Goal: Transaction & Acquisition: Book appointment/travel/reservation

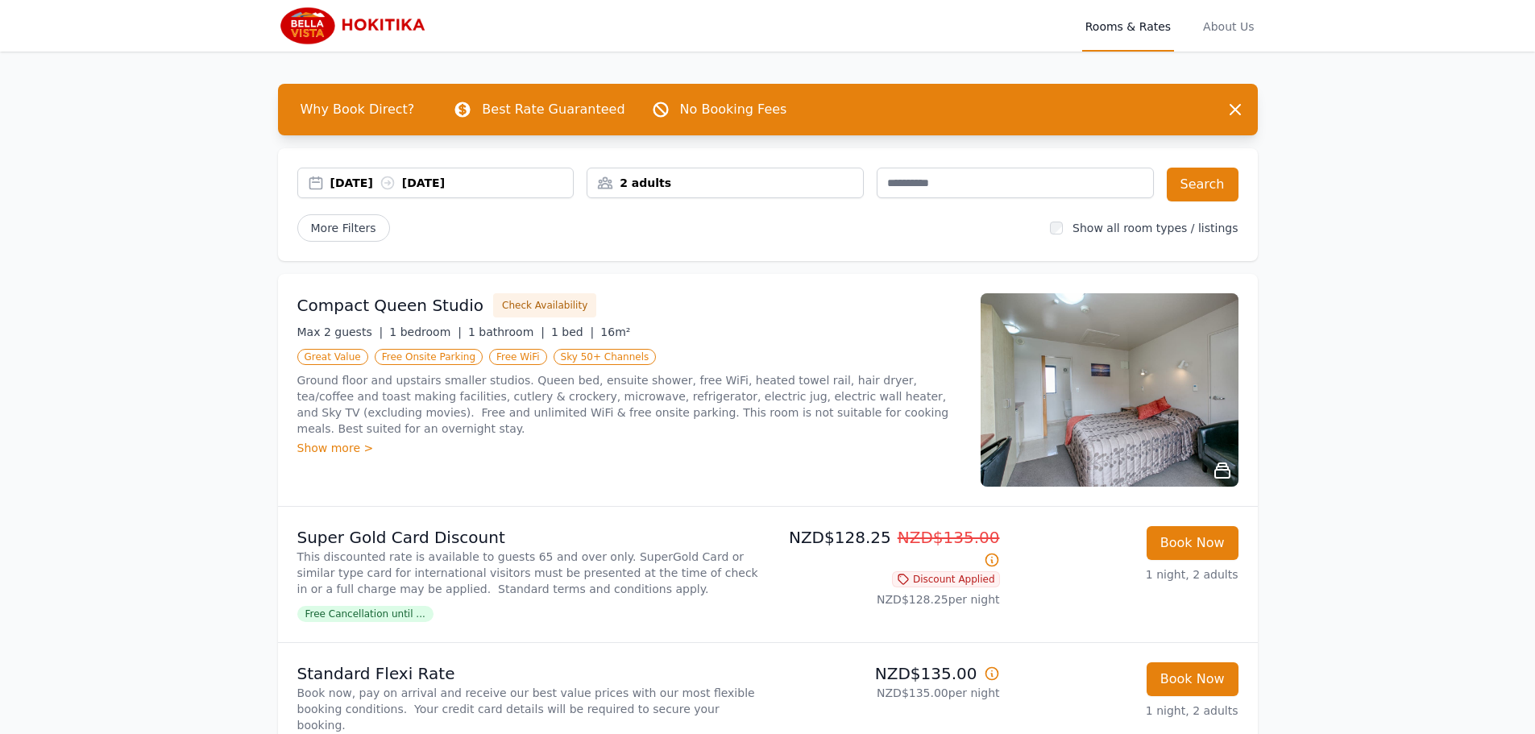
click at [372, 182] on div "[DATE] [DATE]" at bounding box center [451, 183] width 243 height 16
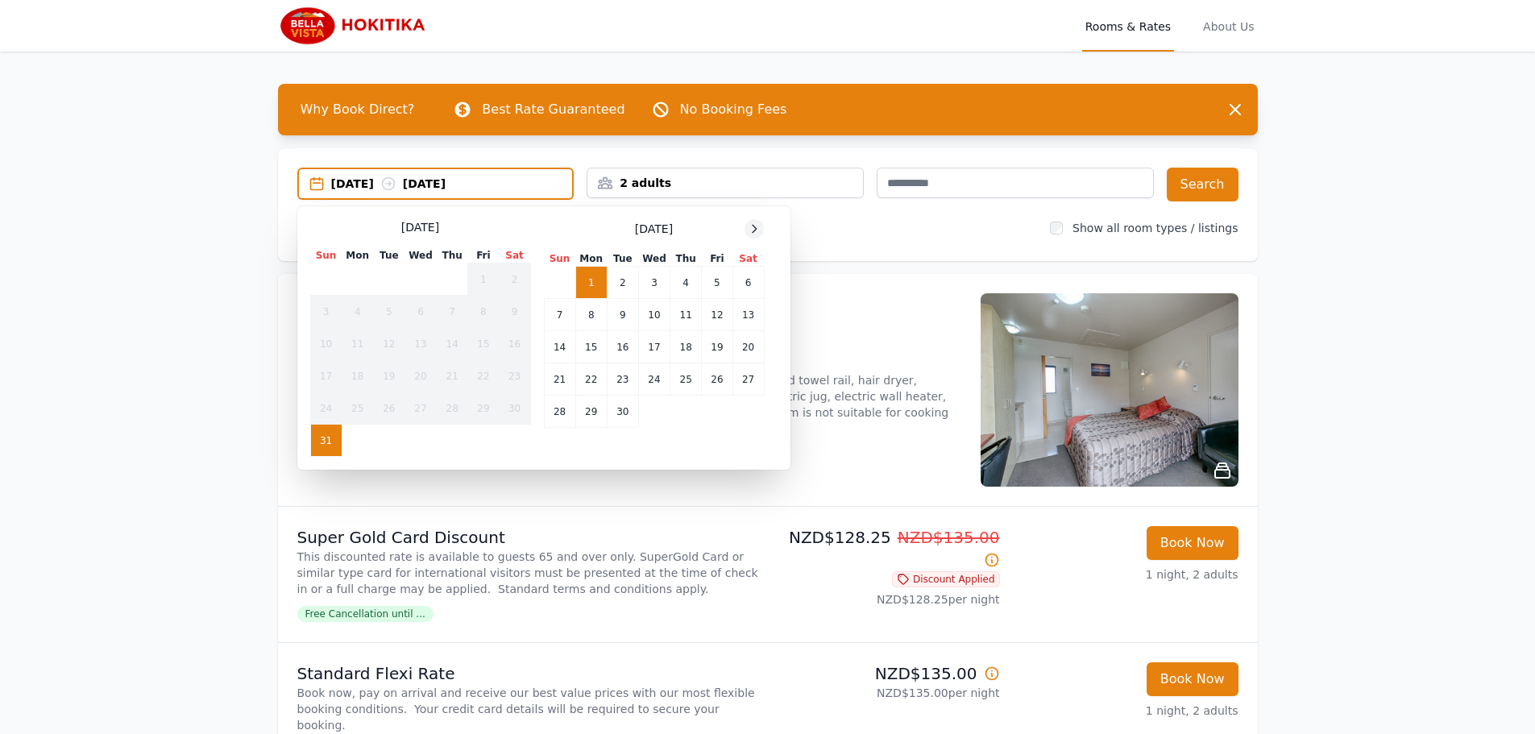
click at [758, 228] on icon at bounding box center [754, 228] width 13 height 13
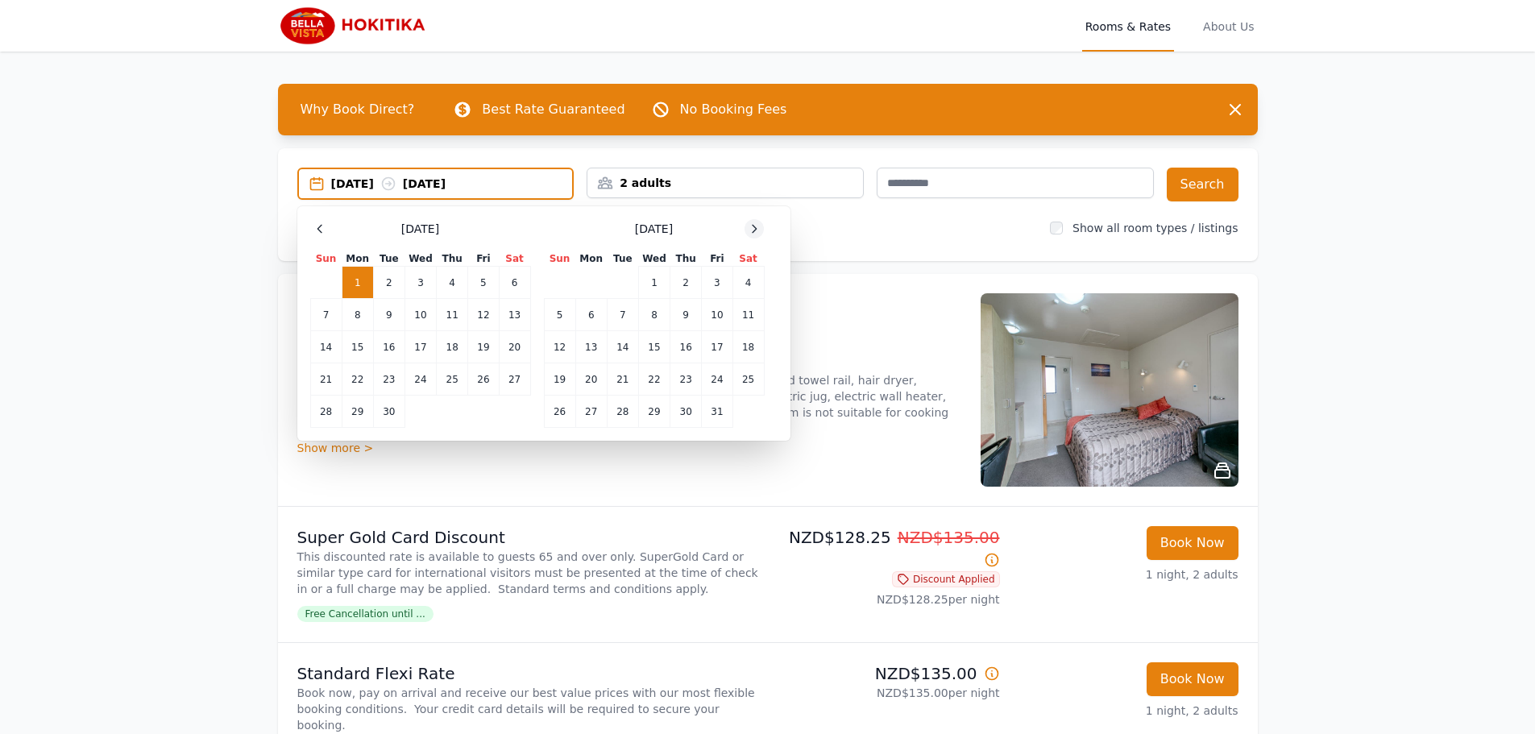
click at [758, 228] on icon at bounding box center [754, 228] width 13 height 13
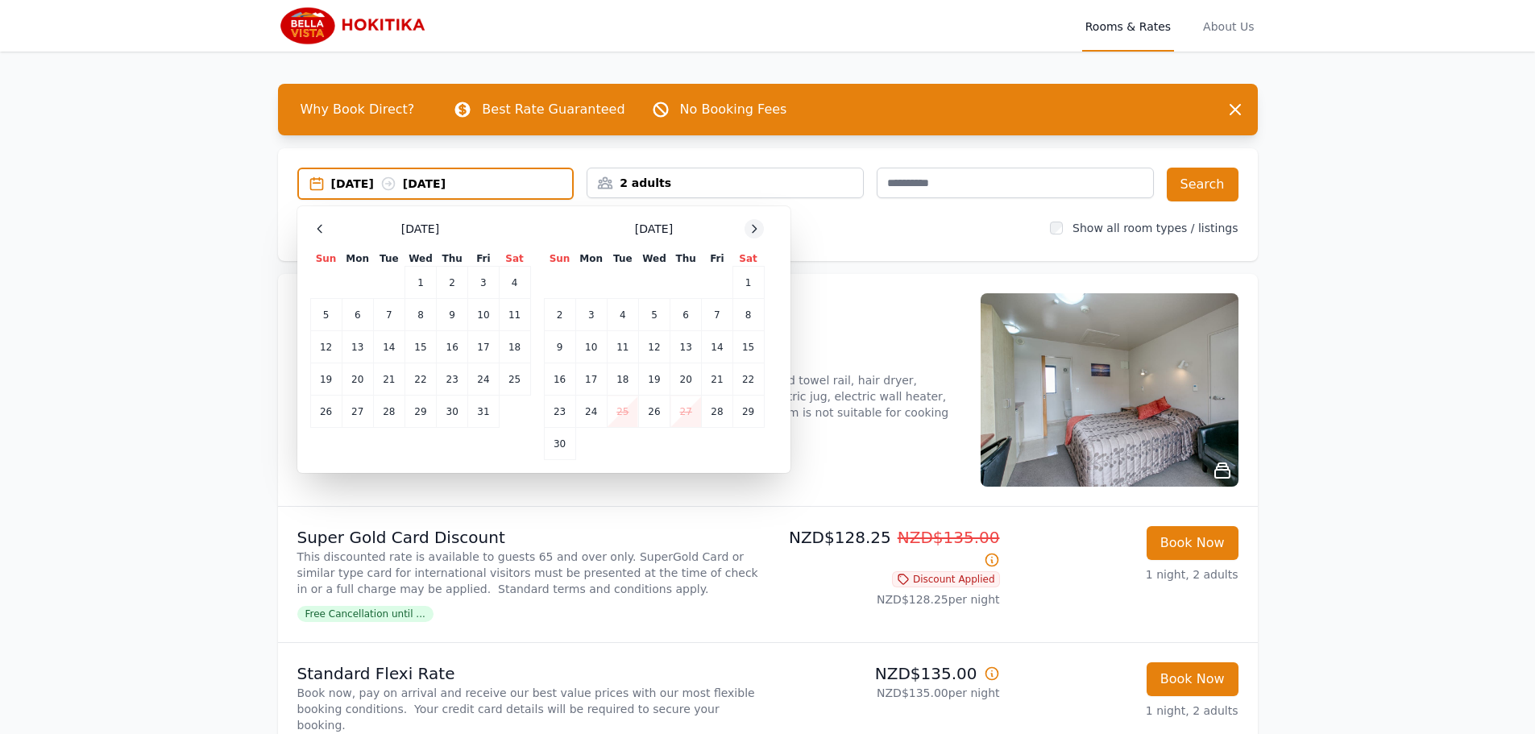
click at [758, 228] on icon at bounding box center [754, 228] width 13 height 13
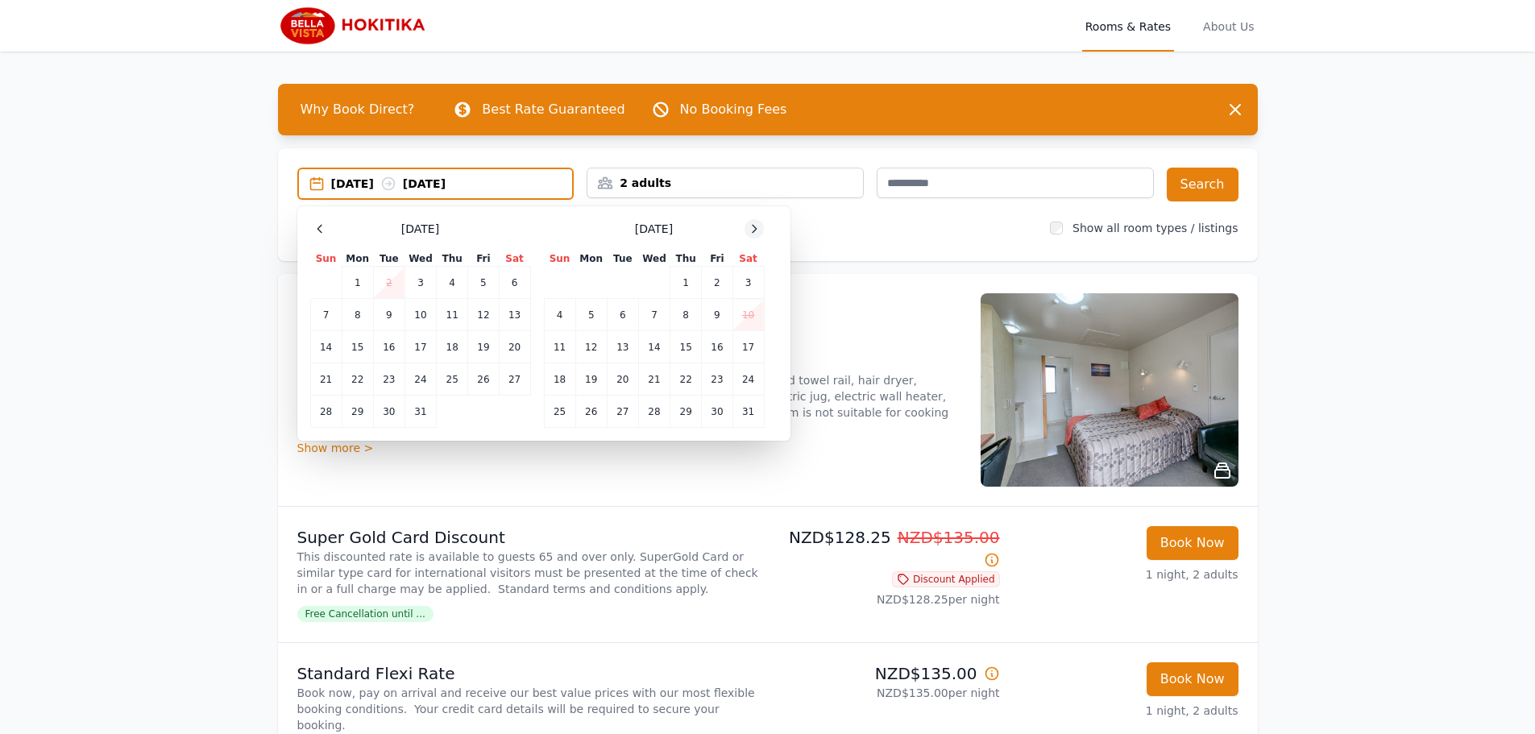
click at [758, 228] on icon at bounding box center [754, 228] width 13 height 13
click at [716, 282] on td "3" at bounding box center [717, 283] width 31 height 32
click at [746, 283] on td "4" at bounding box center [748, 283] width 31 height 32
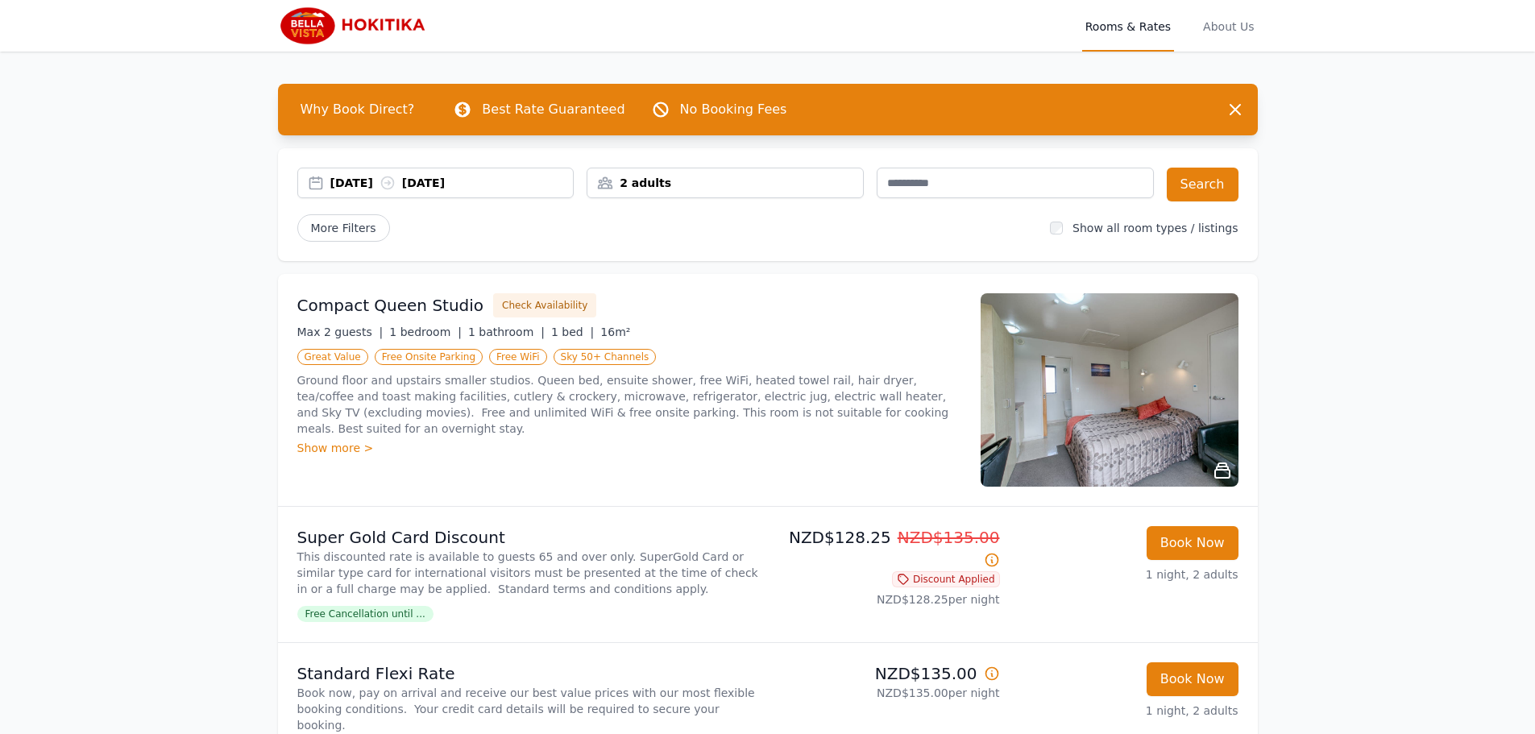
click at [856, 183] on div "2 adults" at bounding box center [726, 183] width 276 height 16
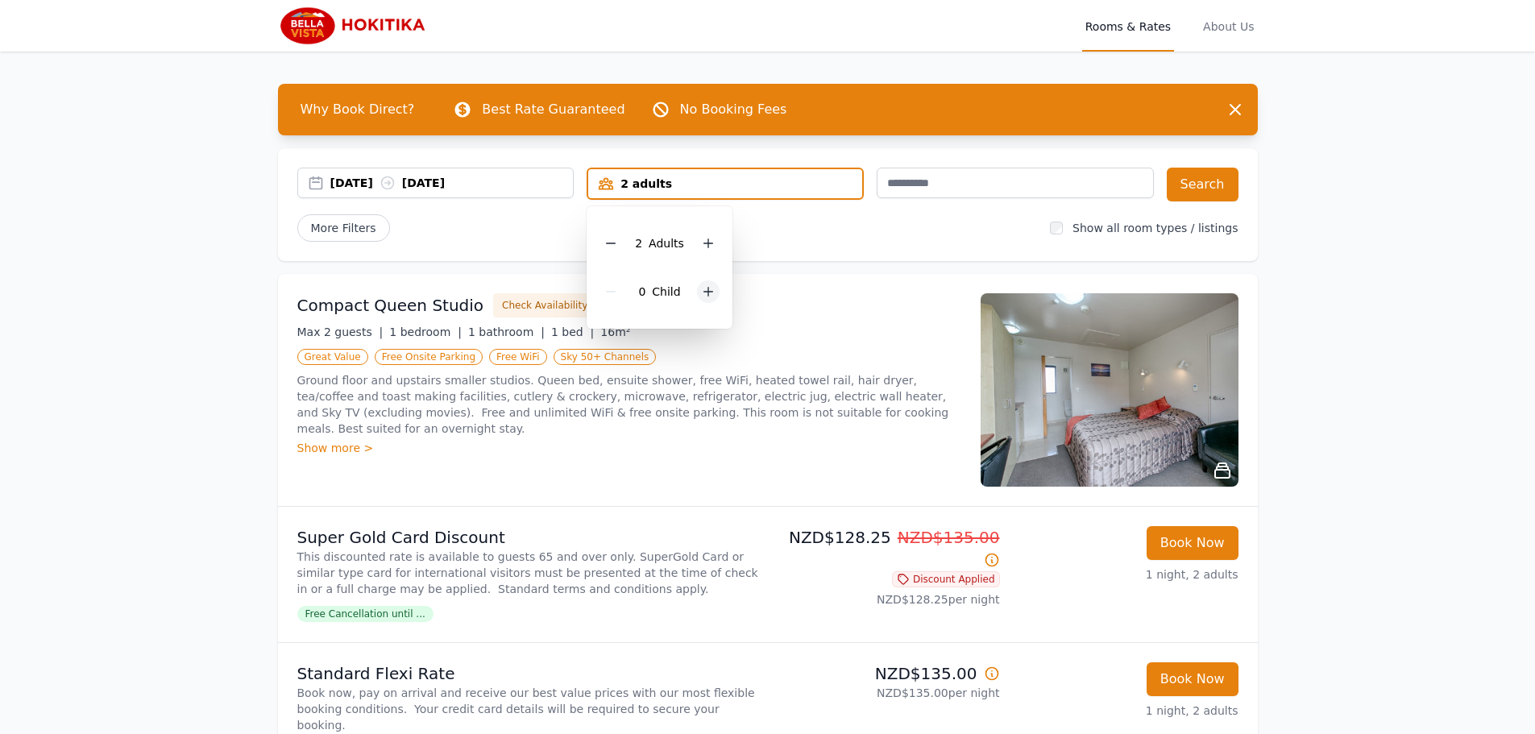
click at [709, 291] on icon at bounding box center [708, 291] width 13 height 13
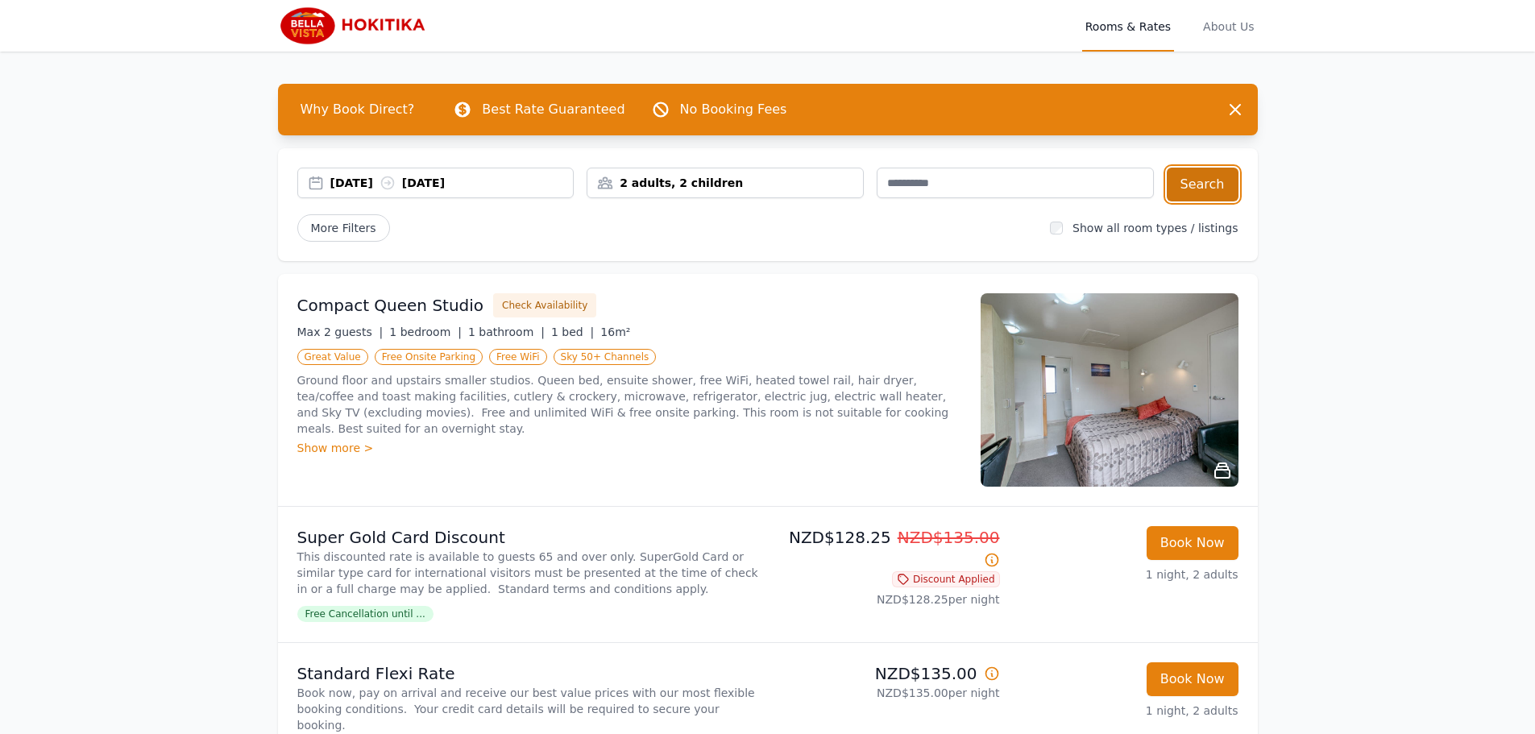
click at [1207, 181] on button "Search" at bounding box center [1203, 185] width 72 height 34
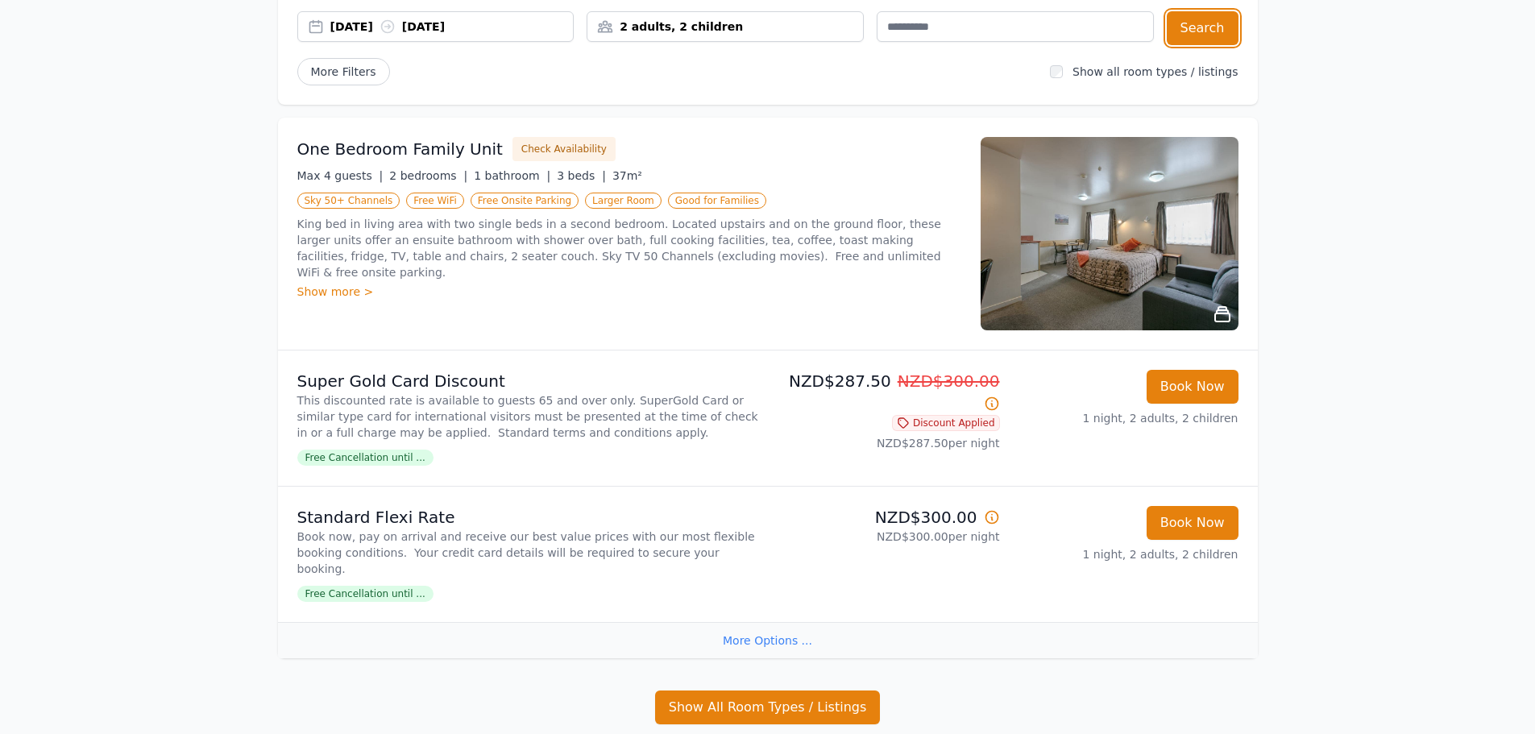
scroll to position [160, 0]
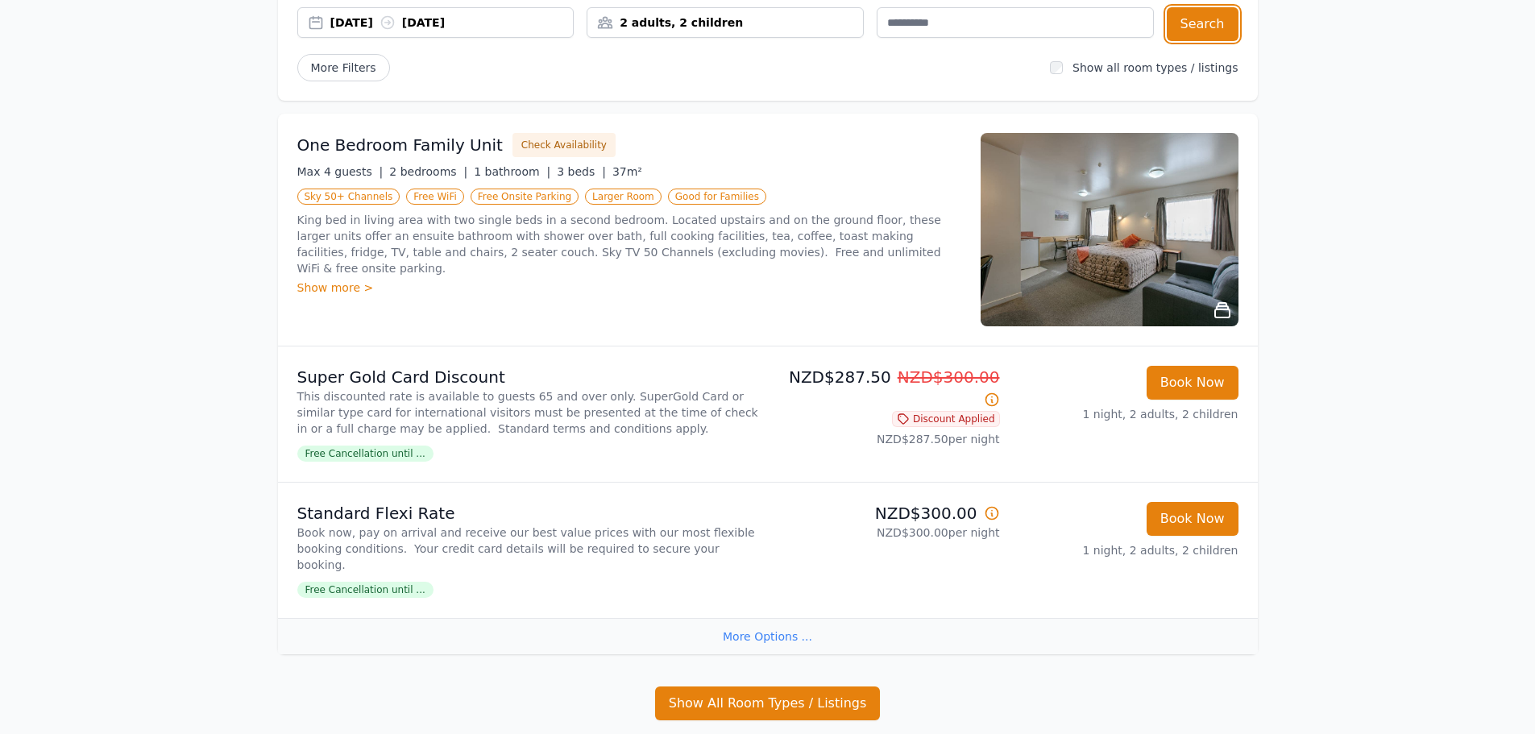
click at [754, 25] on div "2 adults, 2 children" at bounding box center [726, 23] width 276 height 16
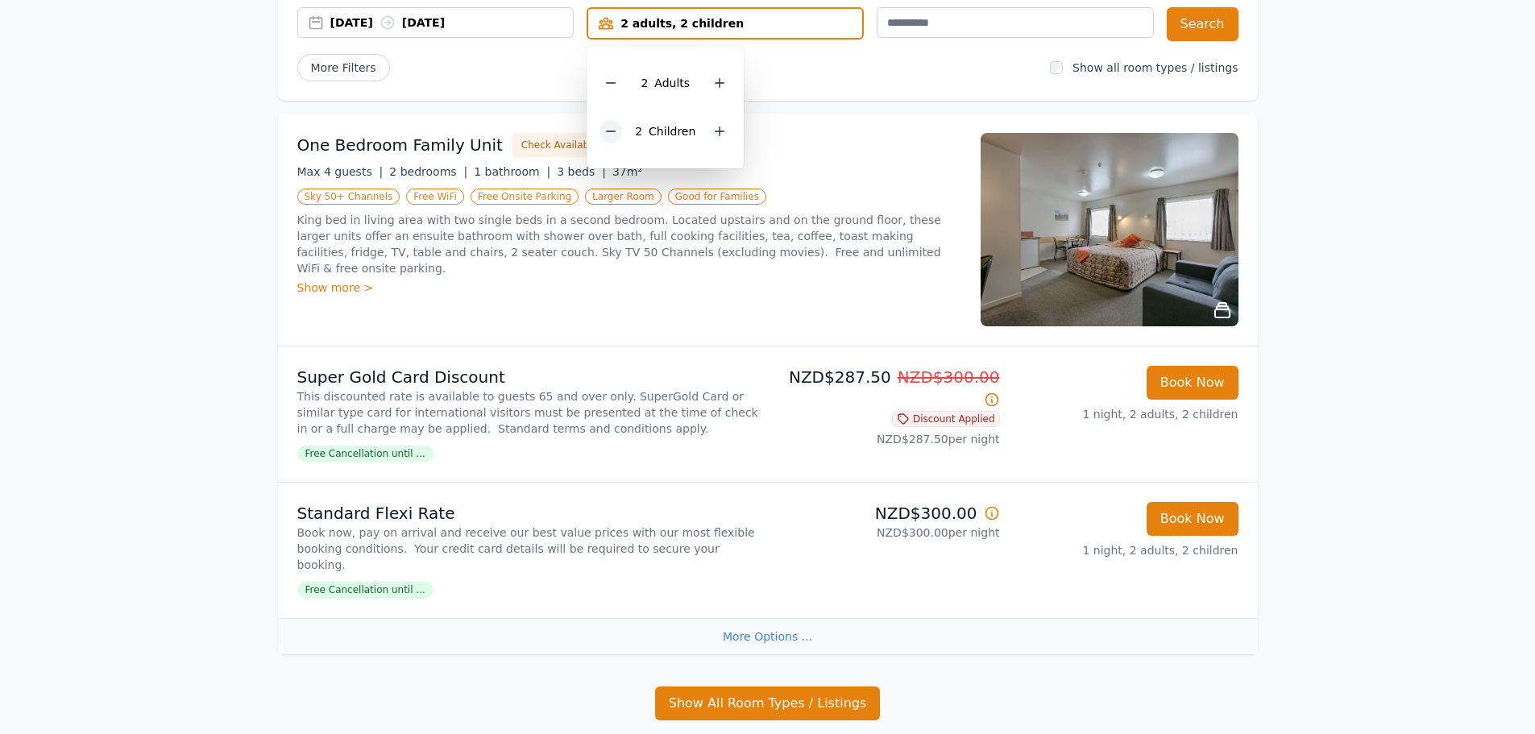
click at [608, 131] on icon at bounding box center [610, 131] width 13 height 13
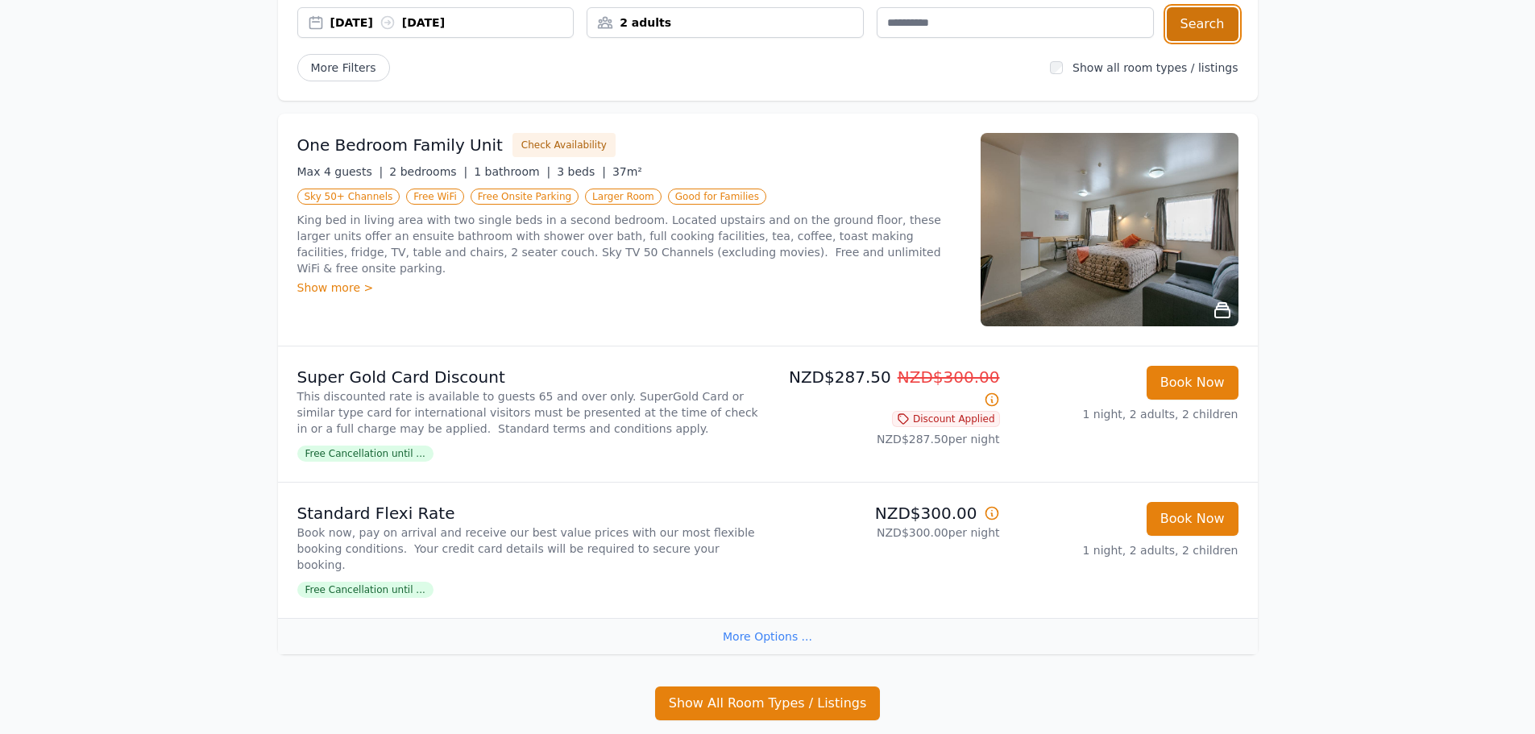
click at [1204, 25] on button "Search" at bounding box center [1203, 24] width 72 height 34
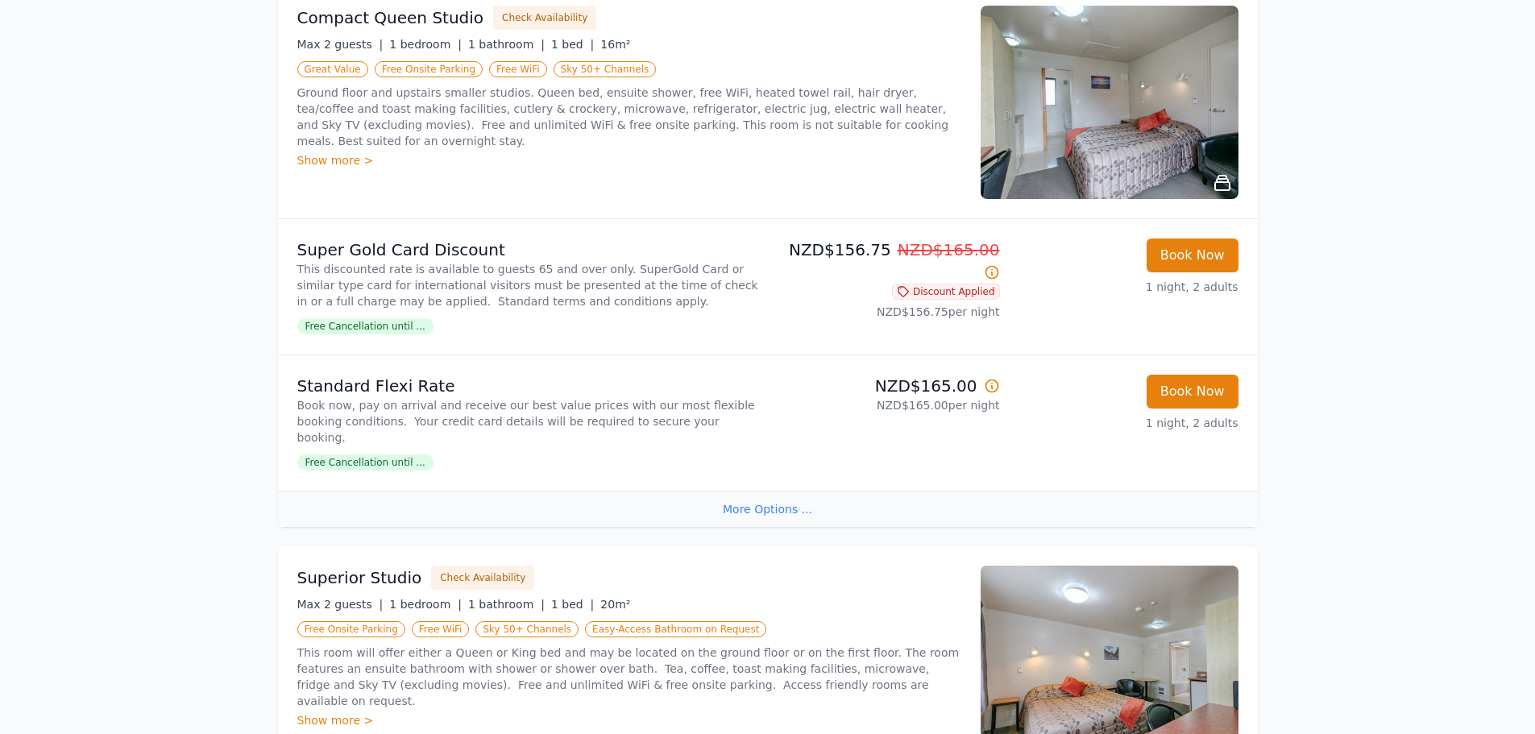
scroll to position [246, 0]
